Goal: Information Seeking & Learning: Learn about a topic

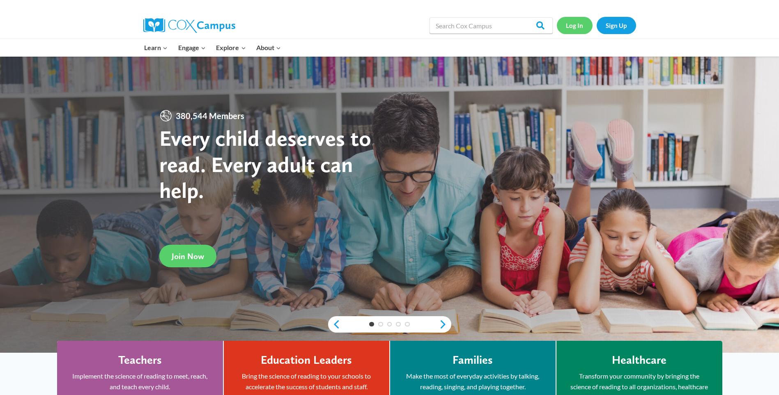
click at [569, 29] on link "Log In" at bounding box center [575, 25] width 36 height 17
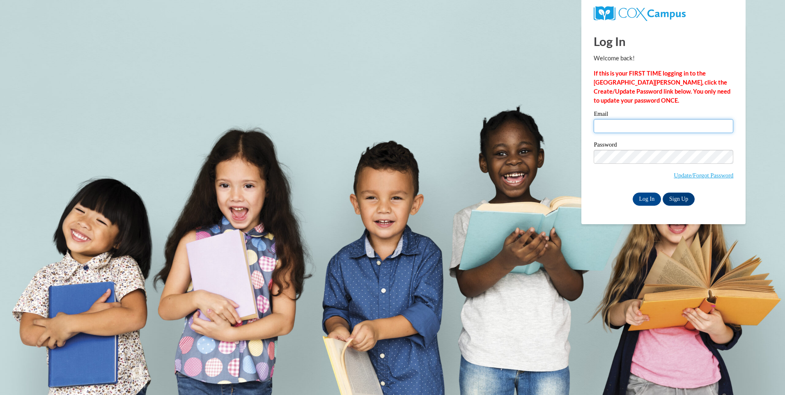
click at [651, 122] on input "Email" at bounding box center [664, 126] width 140 height 14
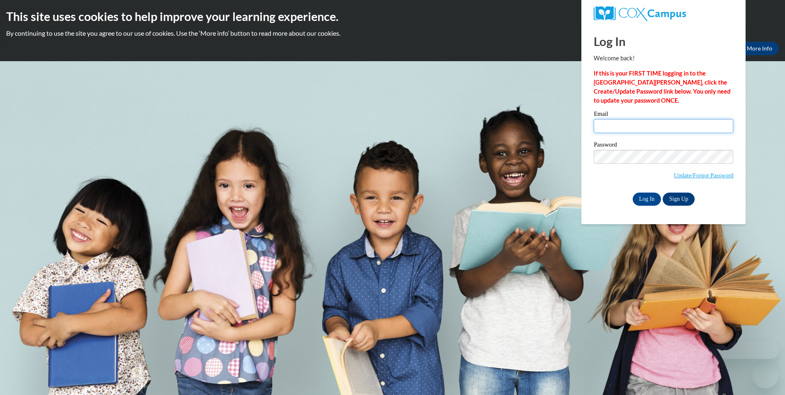
type input "thomaskelene@gmail.com"
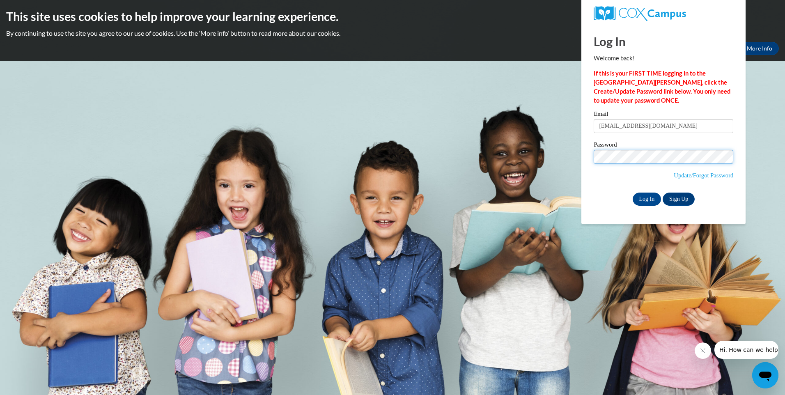
click at [633, 193] on input "Log In" at bounding box center [647, 199] width 29 height 13
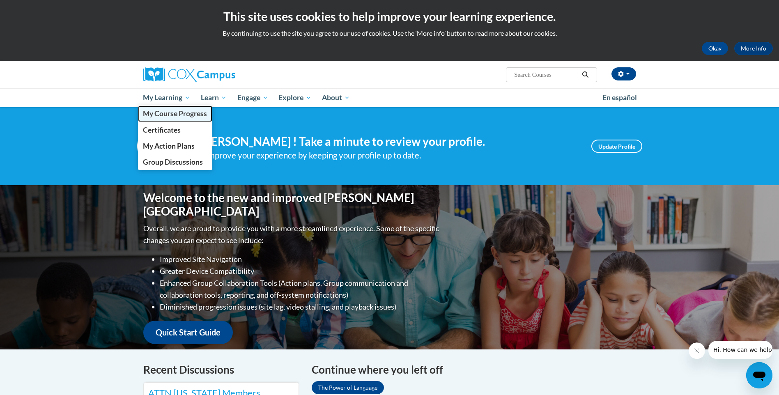
click at [183, 109] on link "My Course Progress" at bounding box center [175, 114] width 75 height 16
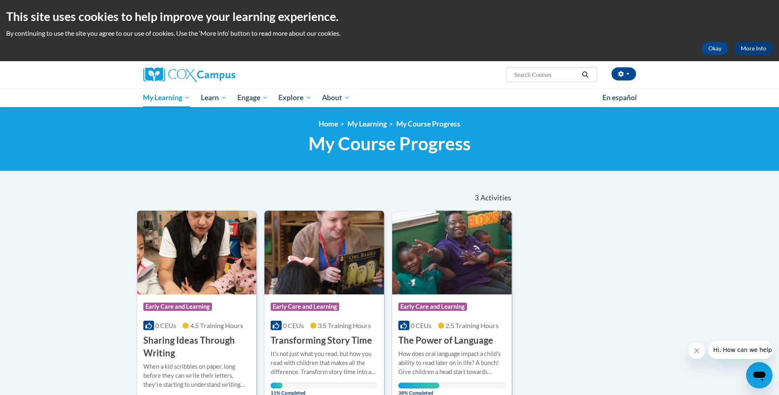
click at [98, 370] on body "This site uses cookies to help improve your learning experience. By continuing …" at bounding box center [389, 297] width 779 height 595
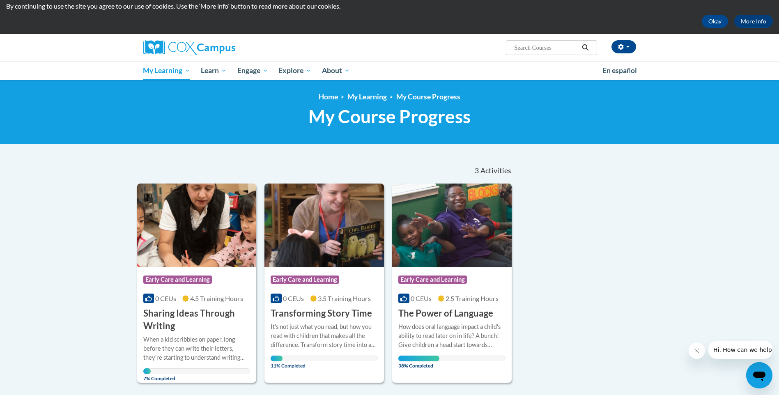
scroll to position [123, 0]
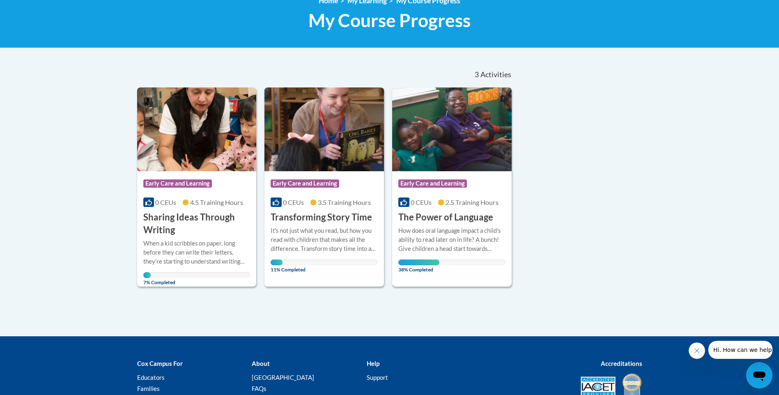
click at [426, 148] on img at bounding box center [452, 129] width 120 height 84
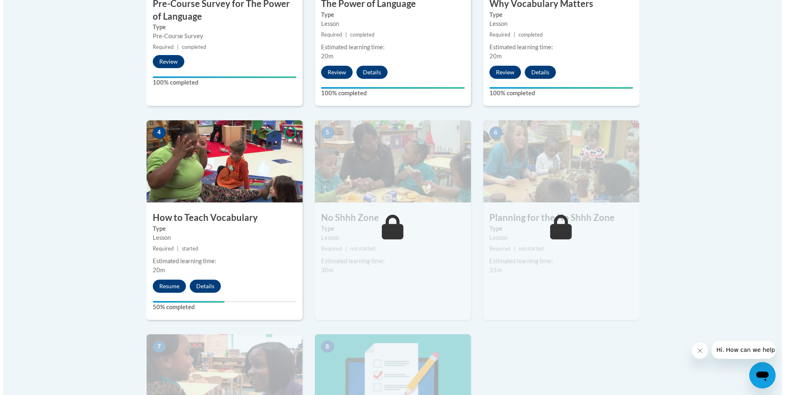
scroll to position [329, 0]
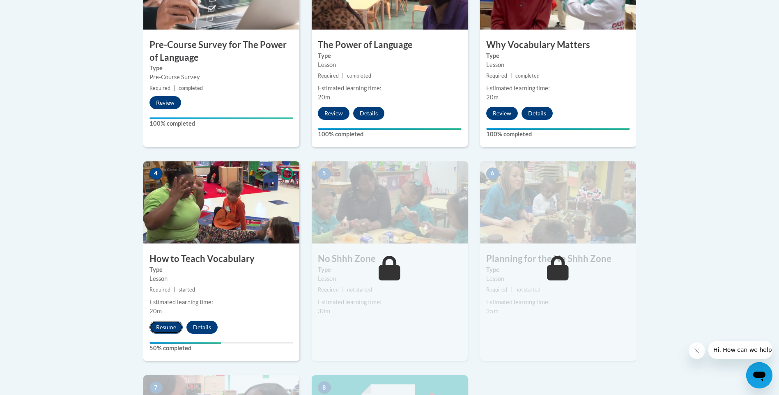
click at [163, 331] on button "Resume" at bounding box center [166, 327] width 33 height 13
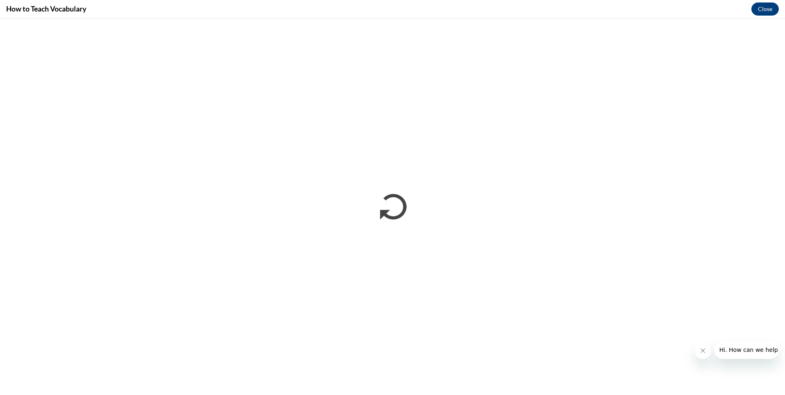
scroll to position [0, 0]
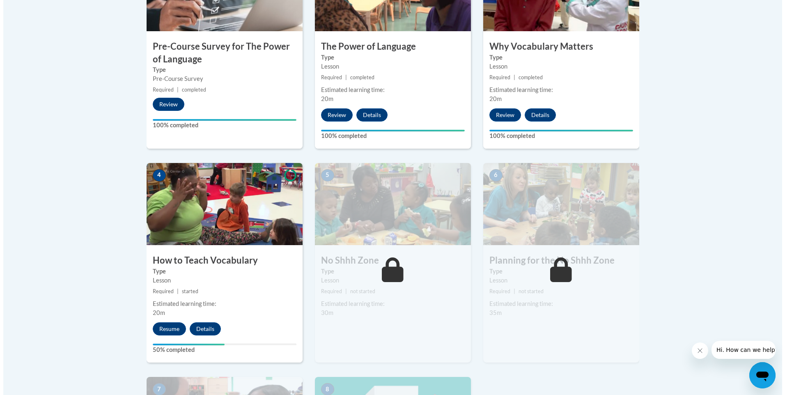
scroll to position [370, 0]
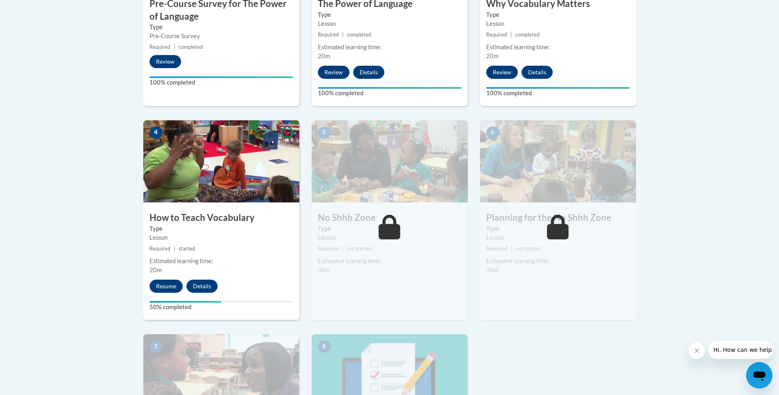
click at [231, 266] on div "Estimated learning time: 20m" at bounding box center [221, 266] width 156 height 18
click at [177, 288] on button "Resume" at bounding box center [166, 286] width 33 height 13
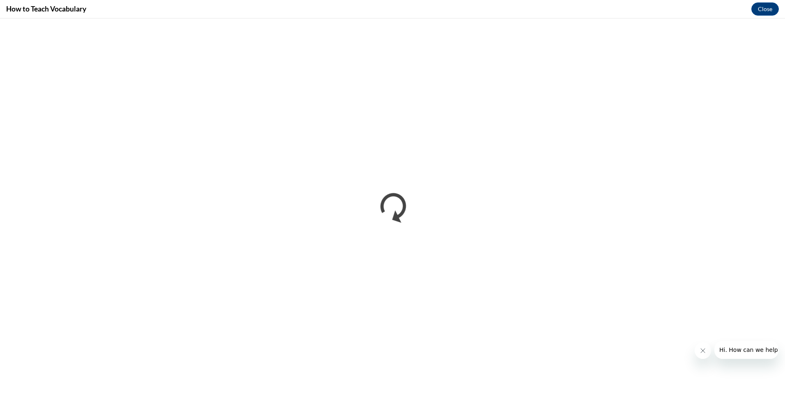
scroll to position [0, 0]
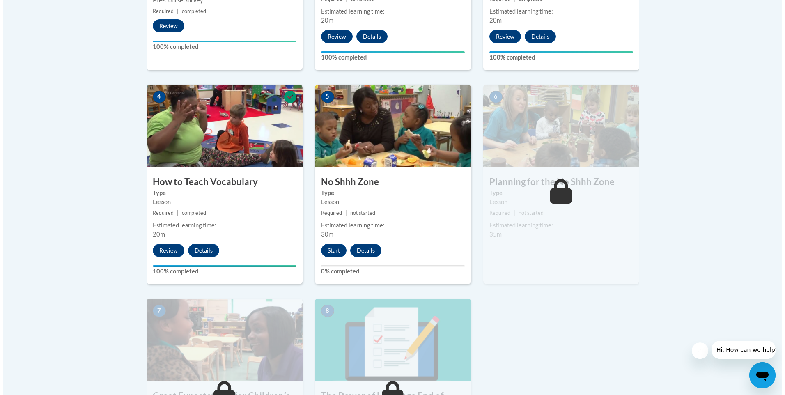
scroll to position [411, 0]
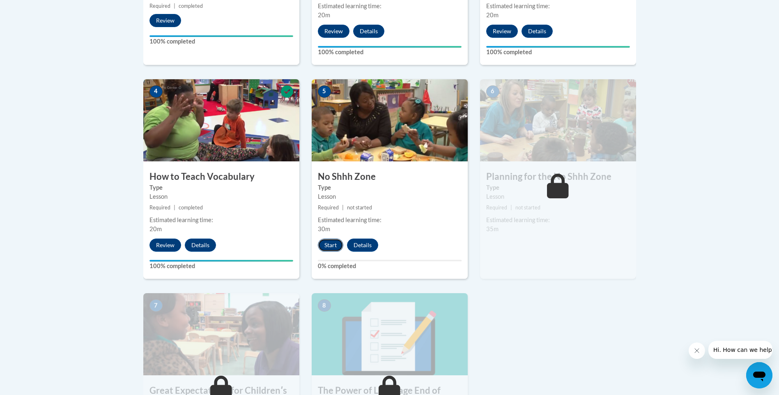
click at [324, 242] on button "Start" at bounding box center [330, 245] width 25 height 13
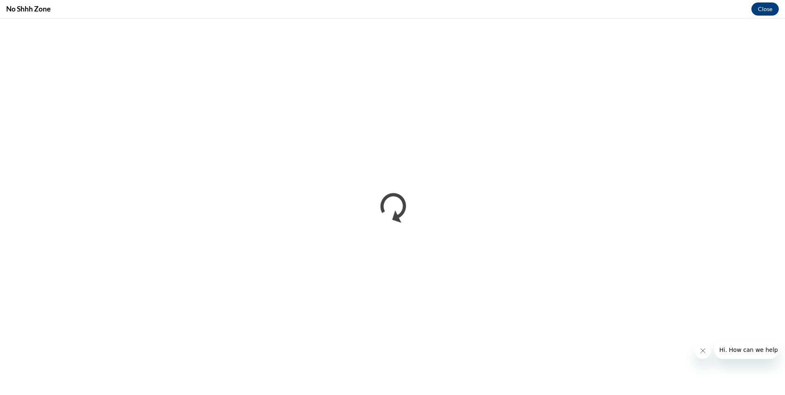
scroll to position [0, 0]
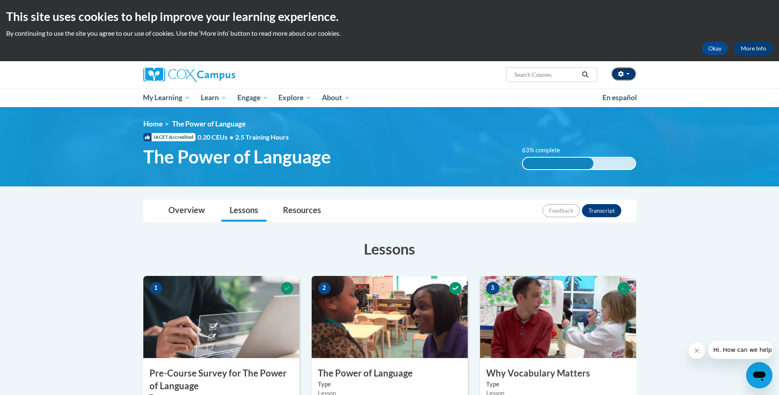
click at [628, 70] on button "button" at bounding box center [624, 73] width 25 height 13
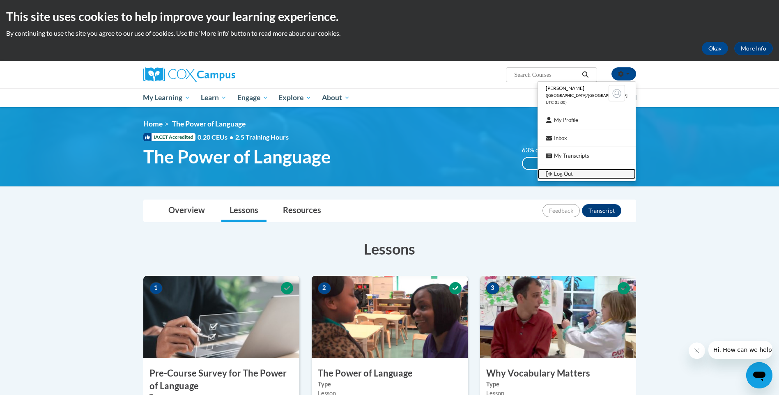
click at [592, 172] on link "Log Out" at bounding box center [587, 174] width 98 height 10
